Goal: Task Accomplishment & Management: Complete application form

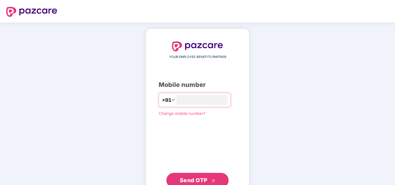
type input "**********"
click at [203, 177] on span "Send OTP" at bounding box center [194, 180] width 28 height 7
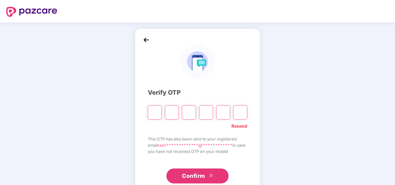
drag, startPoint x: 152, startPoint y: 113, endPoint x: 162, endPoint y: 126, distance: 16.6
click at [152, 113] on input "Please enter verification code. Digit 1" at bounding box center [155, 112] width 14 height 14
type input "*"
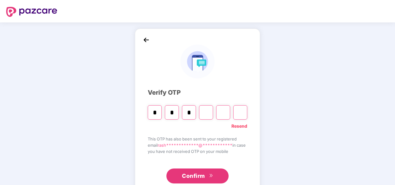
type input "*"
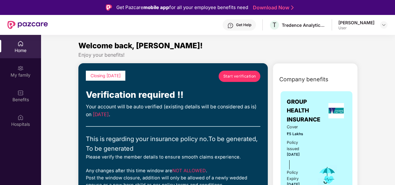
scroll to position [62, 0]
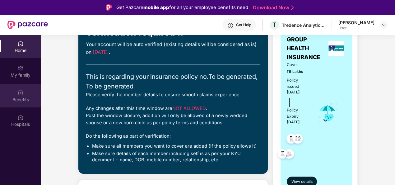
click at [22, 98] on div "Benefits" at bounding box center [20, 99] width 41 height 6
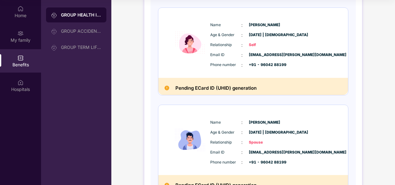
scroll to position [74, 0]
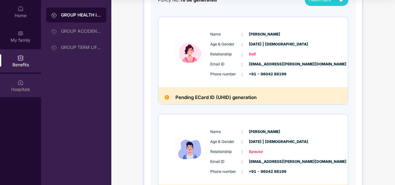
click at [21, 88] on div "Hospitals" at bounding box center [20, 89] width 41 height 6
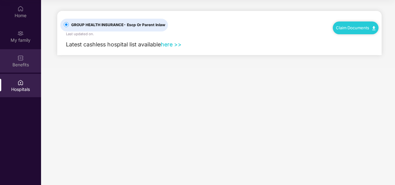
click at [22, 67] on div "Benefits" at bounding box center [20, 65] width 41 height 6
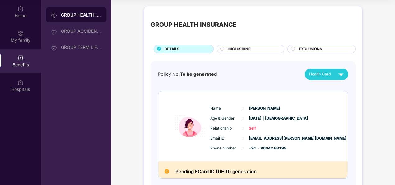
click at [265, 49] on div "INCLUSIONS" at bounding box center [253, 49] width 56 height 7
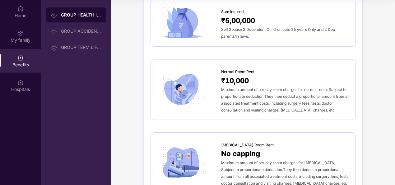
scroll to position [62, 0]
